Goal: Task Accomplishment & Management: Manage account settings

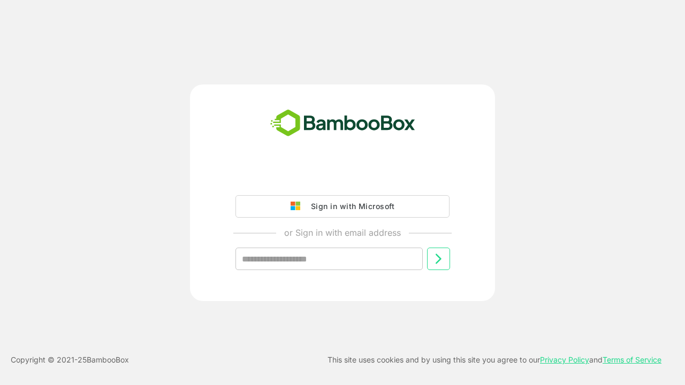
type input "**********"
click at [438, 259] on icon at bounding box center [438, 259] width 13 height 13
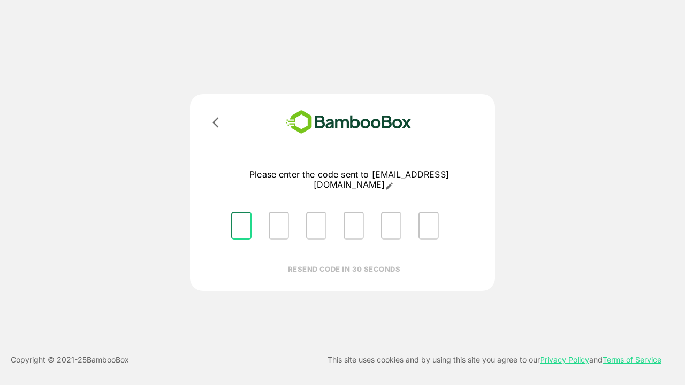
type input "*"
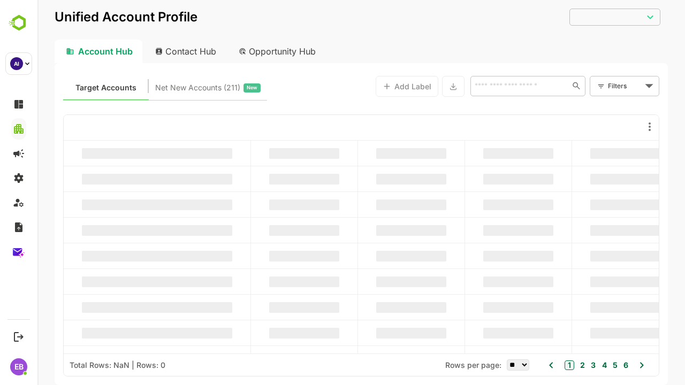
type input "**********"
